Goal: Information Seeking & Learning: Learn about a topic

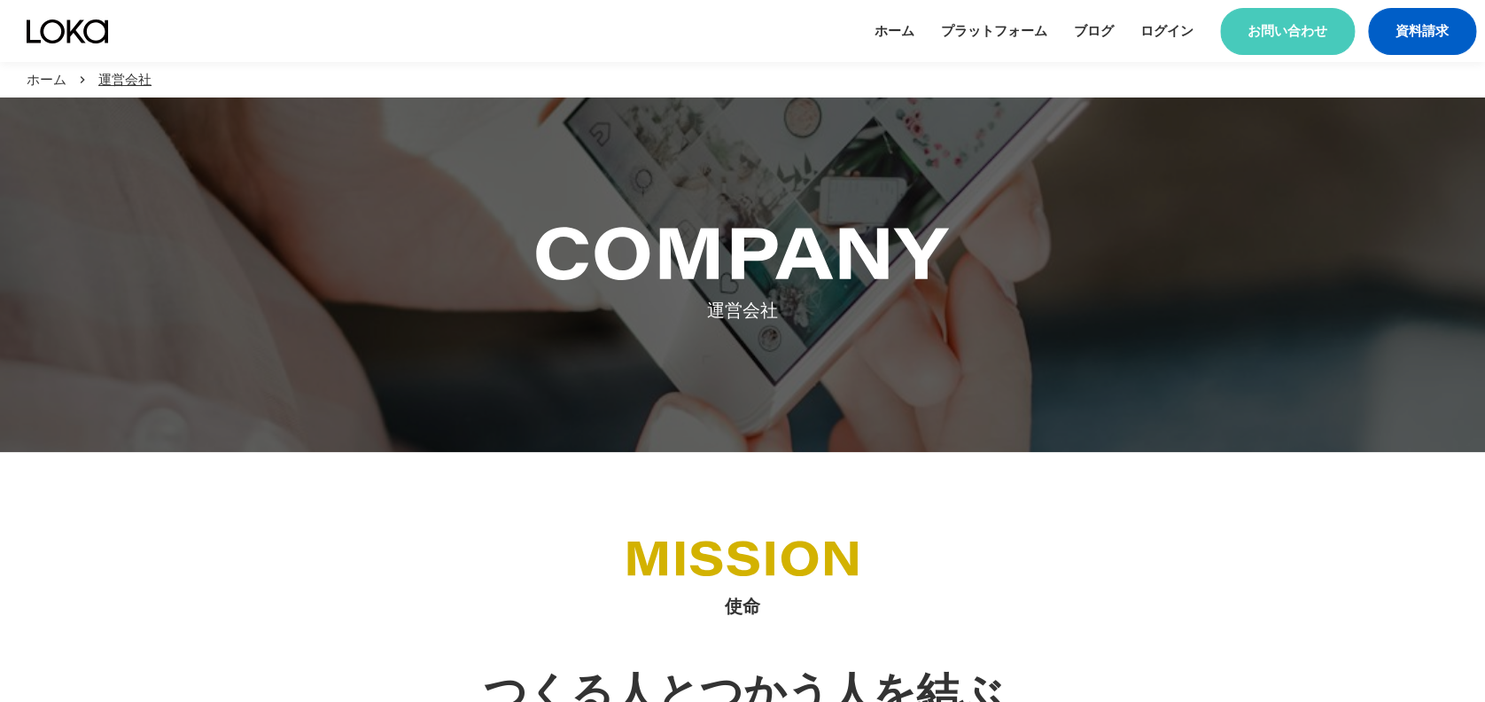
click at [73, 22] on img at bounding box center [68, 31] width 82 height 24
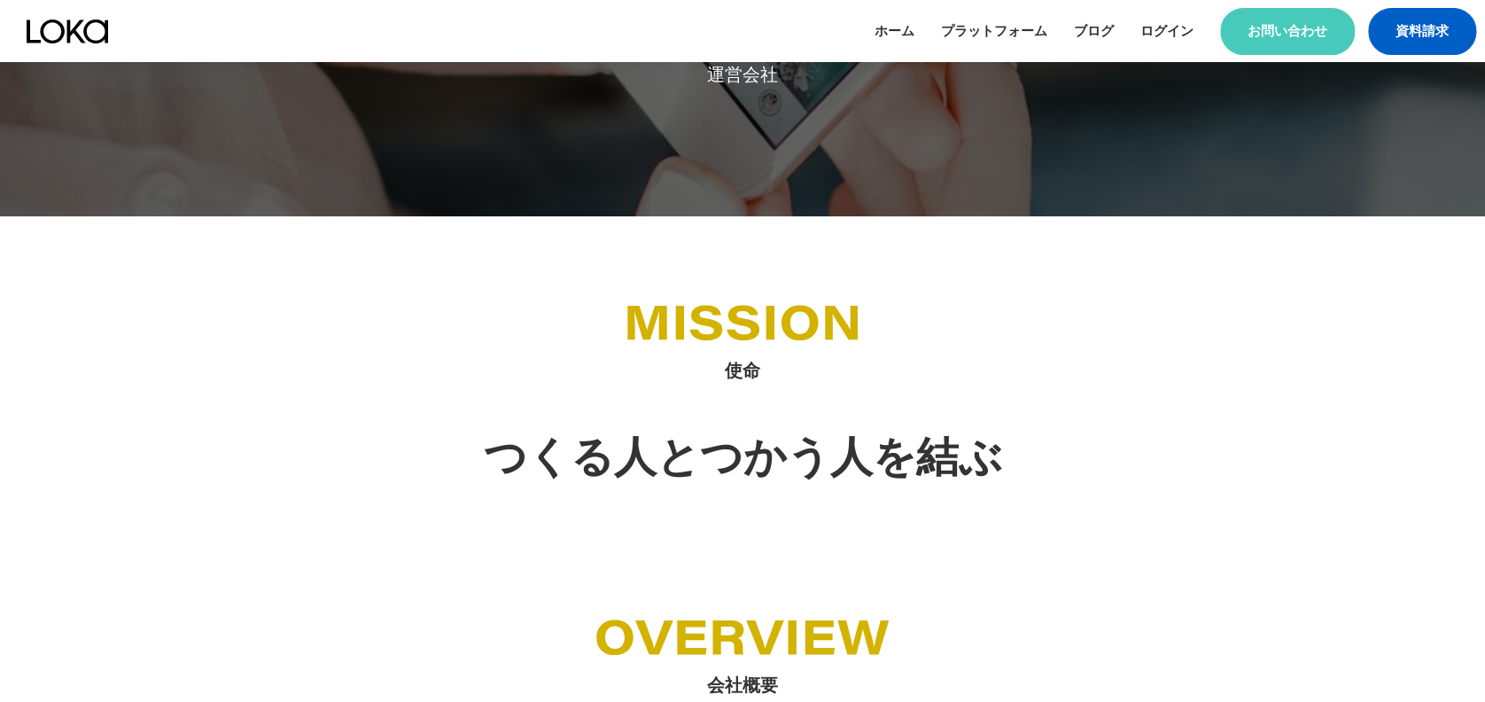
scroll to position [827, 0]
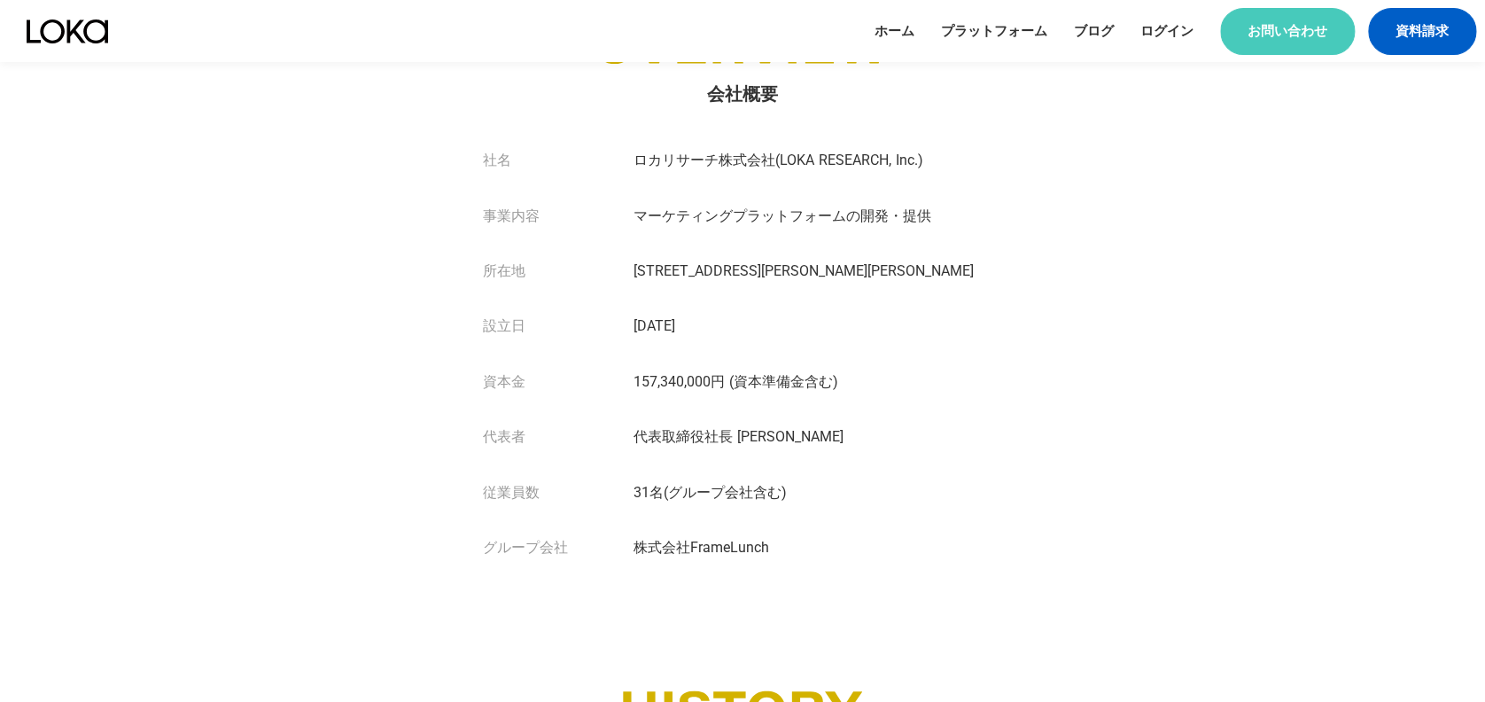
click at [94, 35] on img at bounding box center [68, 31] width 82 height 24
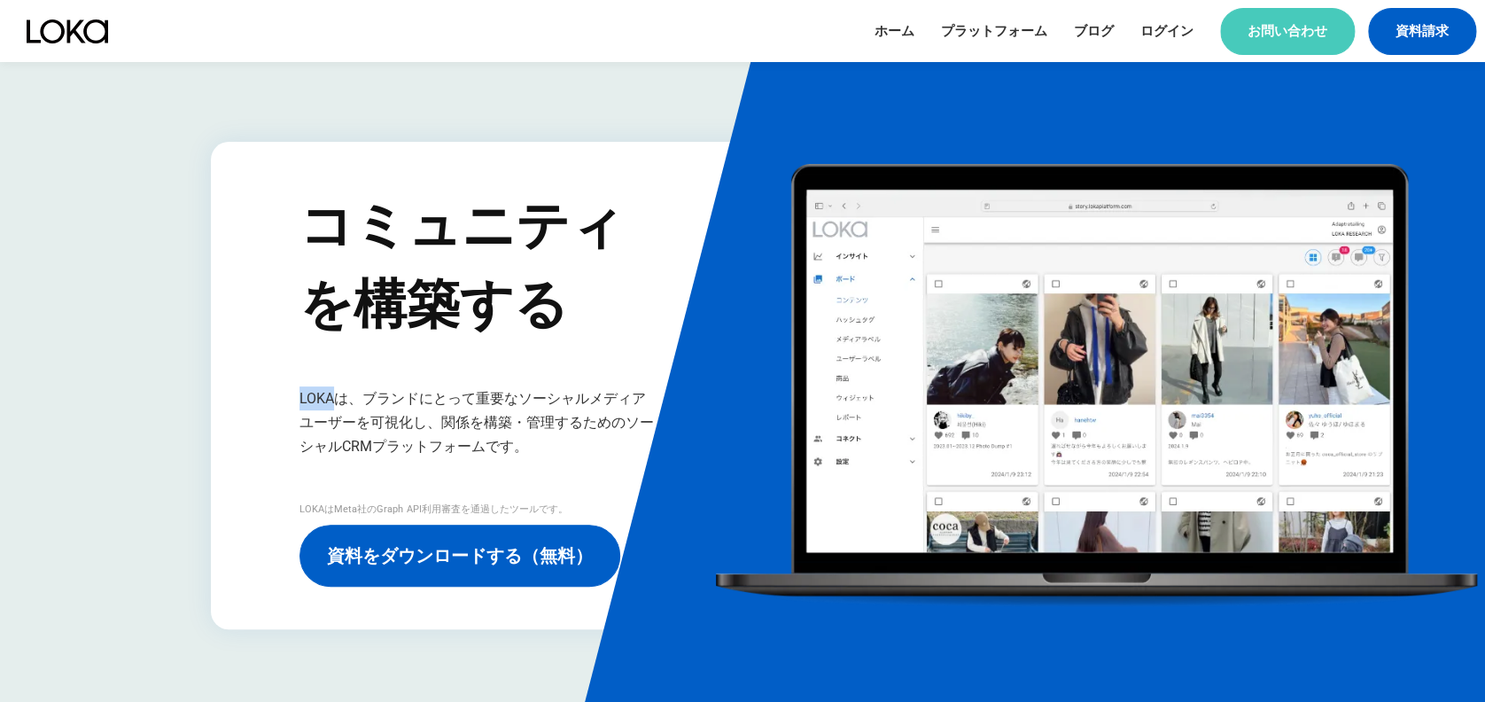
drag, startPoint x: 297, startPoint y: 397, endPoint x: 331, endPoint y: 392, distance: 34.1
click at [331, 392] on div "コミュニティ を構築する LOKAは、ブランドにとって重要なソーシャルメディアユーザーを可視化し、関係を構築・管理するためのソーシャルCRMプラットフォームで…" at bounding box center [742, 385] width 1063 height 487
copy h1 "LOKA"
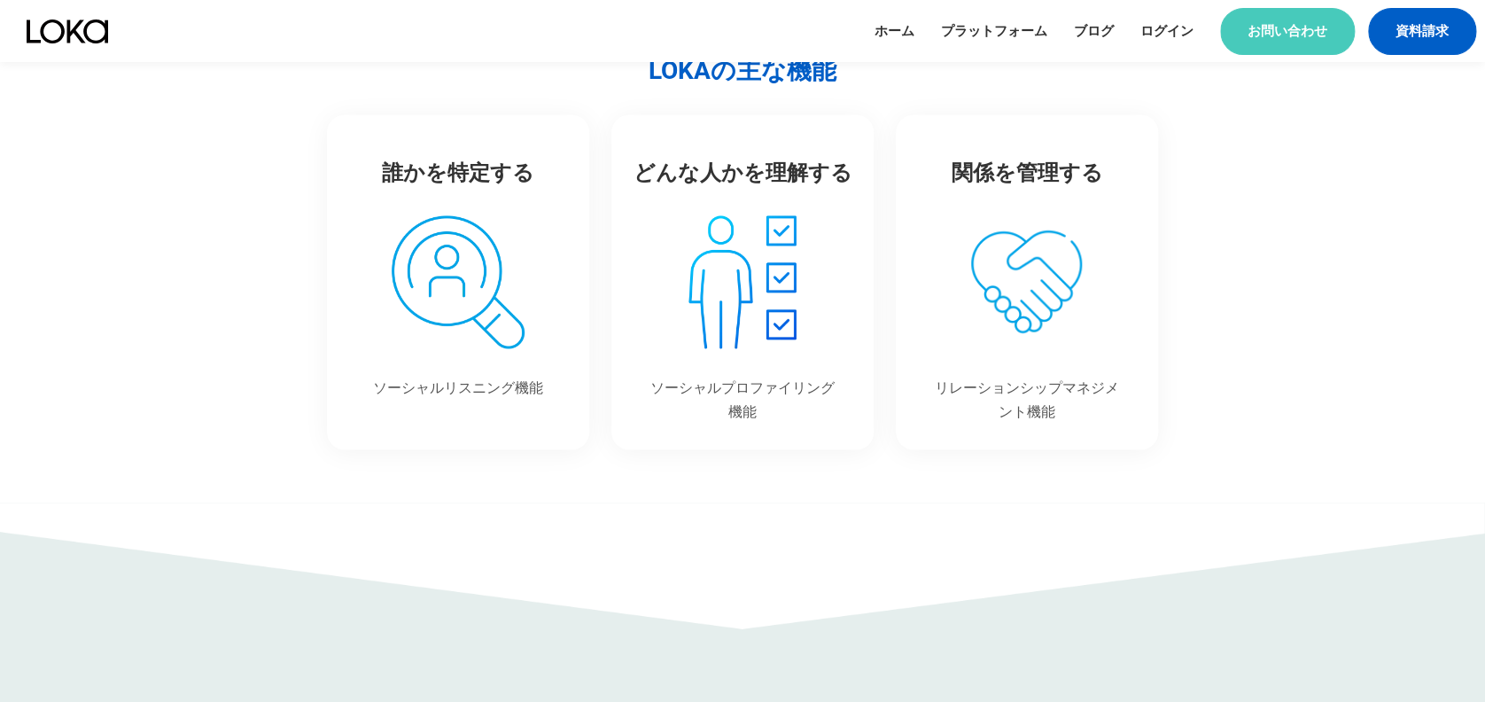
scroll to position [1063, 0]
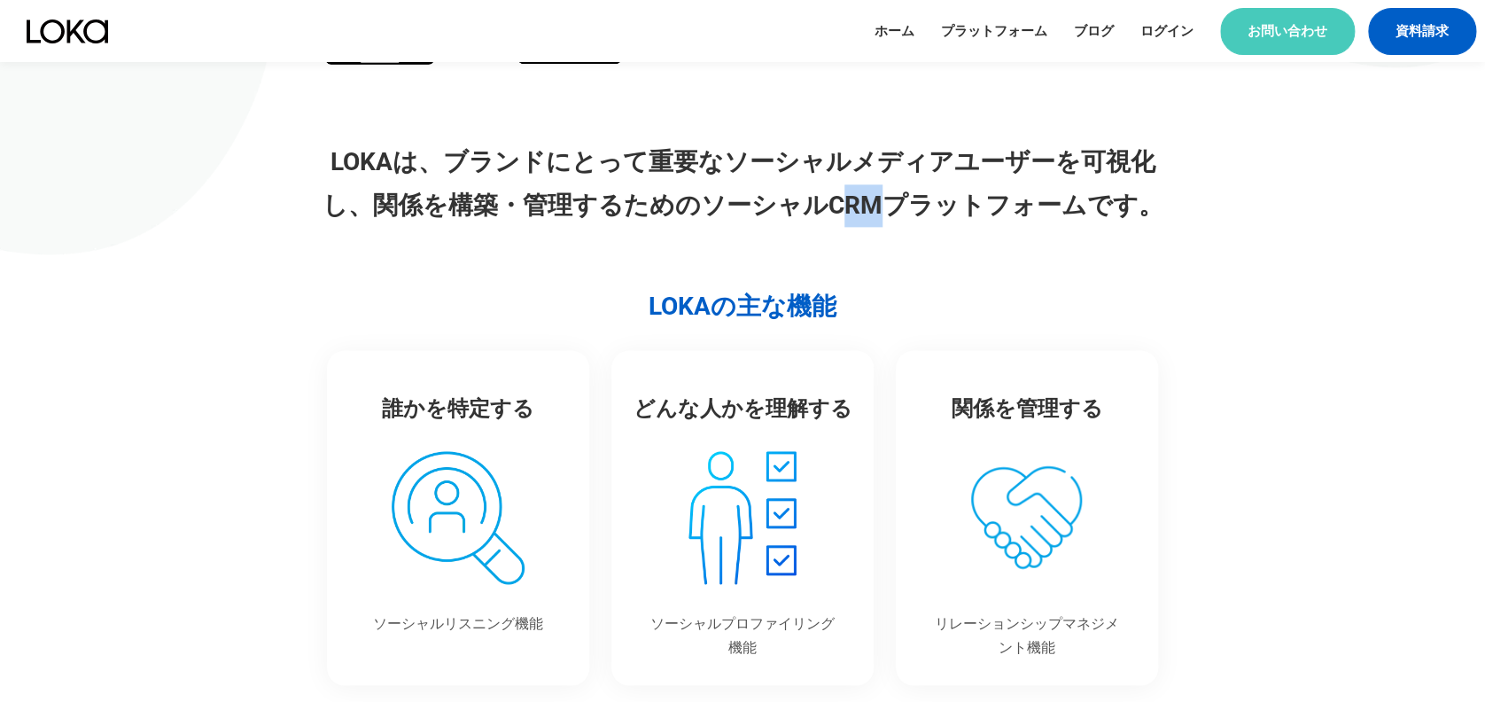
drag, startPoint x: 837, startPoint y: 202, endPoint x: 877, endPoint y: 206, distance: 41.0
click at [877, 206] on p "LOKAは、ブランドにとって重要なソーシャルメディアユーザーを可視化し、関係を構築・管理するためのソーシャルCRMプラットフォームです。" at bounding box center [742, 184] width 849 height 86
click at [876, 214] on p "LOKAは、ブランドにとって重要なソーシャルメディアユーザーを可視化し、関係を構築・管理するためのソーシャルCRMプラットフォームです。" at bounding box center [742, 184] width 849 height 86
copy p "CRM"
